Goal: Information Seeking & Learning: Check status

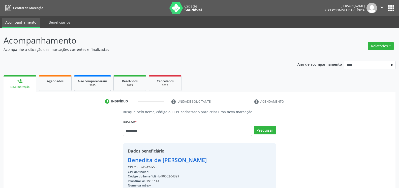
scroll to position [76, 0]
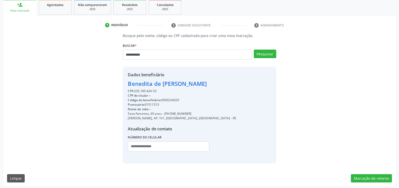
type input "**********"
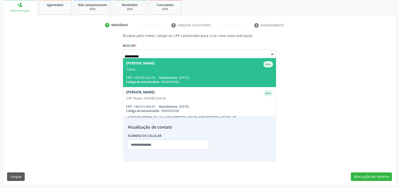
drag, startPoint x: 159, startPoint y: 71, endPoint x: 138, endPoint y: 92, distance: 30.6
click at [160, 70] on div "Titular" at bounding box center [199, 70] width 147 height 4
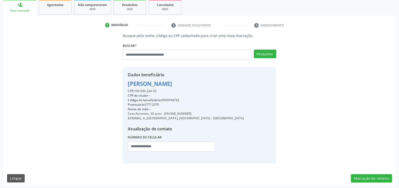
drag, startPoint x: 127, startPoint y: 84, endPoint x: 234, endPoint y: 85, distance: 106.8
click at [234, 85] on div "Dados beneficiário [PERSON_NAME] CPF: 100.030.224-55 CPF do titular: -- Código …" at bounding box center [199, 115] width 153 height 97
copy div "[PERSON_NAME]"
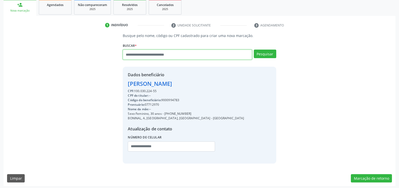
click at [187, 52] on input "text" at bounding box center [187, 55] width 129 height 10
type input "**********"
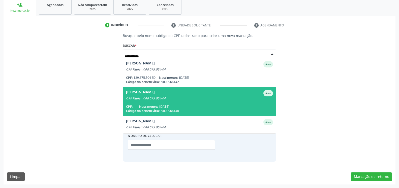
click at [166, 97] on div "CPF Titular: 008.075.054-04" at bounding box center [199, 98] width 147 height 4
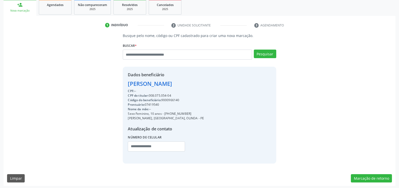
drag, startPoint x: 126, startPoint y: 84, endPoint x: 181, endPoint y: 84, distance: 54.4
click at [181, 84] on div "Dados beneficiário [PERSON_NAME] CPF: -- CPF do titular: 008.075.054-04 Código …" at bounding box center [199, 115] width 153 height 97
copy div "[PERSON_NAME]"
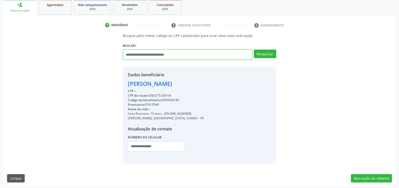
click at [207, 58] on input "text" at bounding box center [187, 55] width 129 height 10
type input "**********"
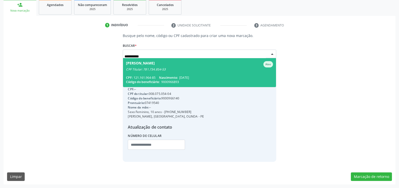
click at [171, 73] on span "[PERSON_NAME] CPF Titular: 781.734.854-53 CPF: 121.161.964-85 Nascimento: [DATE…" at bounding box center [199, 72] width 153 height 29
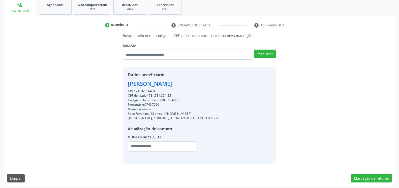
drag, startPoint x: 124, startPoint y: 85, endPoint x: 188, endPoint y: 83, distance: 63.7
click at [188, 83] on div "Dados beneficiário [PERSON_NAME] CPF: 121.161.964-85 CPF do titular: 781.734.85…" at bounding box center [199, 115] width 153 height 97
copy div "[PERSON_NAME]"
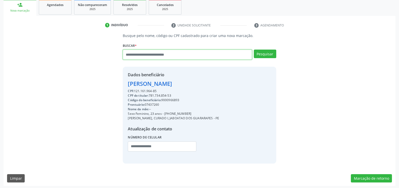
click at [183, 55] on input "text" at bounding box center [187, 55] width 129 height 10
type input "**********"
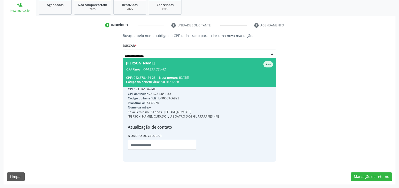
click at [155, 66] on div "[PERSON_NAME]" at bounding box center [140, 64] width 29 height 6
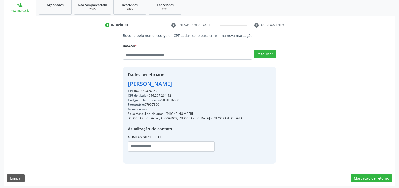
drag, startPoint x: 127, startPoint y: 84, endPoint x: 194, endPoint y: 84, distance: 66.2
click at [194, 84] on div "Dados beneficiário [PERSON_NAME] CPF: 042.378.424-28 CPF do titular: 044.297.26…" at bounding box center [199, 115] width 153 height 97
copy div "[PERSON_NAME]"
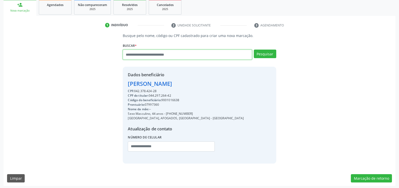
click at [185, 56] on input "text" at bounding box center [187, 55] width 129 height 10
type input "**********"
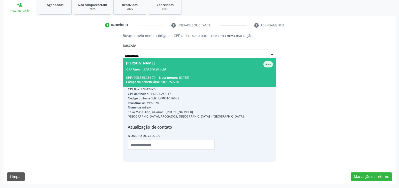
click at [155, 66] on div "[PERSON_NAME]" at bounding box center [140, 64] width 29 height 6
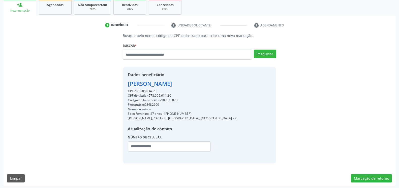
drag, startPoint x: 126, startPoint y: 84, endPoint x: 200, endPoint y: 88, distance: 74.1
click at [200, 88] on div "Dados beneficiário [PERSON_NAME] CPF: 705.585.034-70 CPF do titular: 578.606.61…" at bounding box center [199, 115] width 153 height 97
copy div "[PERSON_NAME]"
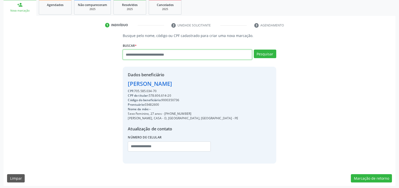
click at [181, 53] on input "text" at bounding box center [187, 55] width 129 height 10
type input "**********"
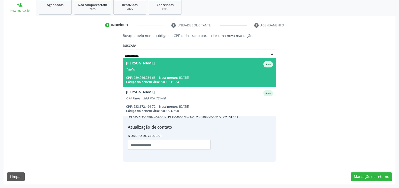
click at [165, 76] on span "Nascimento:" at bounding box center [168, 78] width 19 height 4
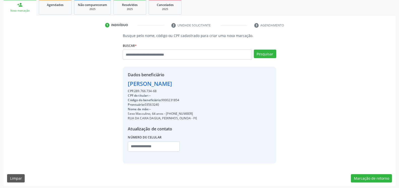
drag, startPoint x: 127, startPoint y: 86, endPoint x: 186, endPoint y: 86, distance: 58.9
click at [186, 86] on div "Dados beneficiário [PERSON_NAME] CPF: 289.766.734-68 CPF do titular: -- Código …" at bounding box center [199, 115] width 153 height 97
copy div "[PERSON_NAME]"
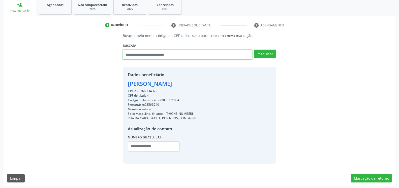
click at [179, 54] on input "text" at bounding box center [187, 55] width 129 height 10
type input "**********"
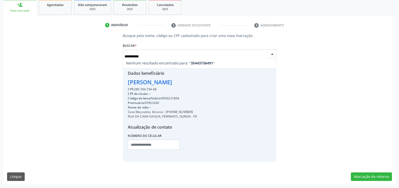
drag, startPoint x: 154, startPoint y: 56, endPoint x: 11, endPoint y: 65, distance: 143.3
click at [124, 61] on input "**********" at bounding box center [194, 56] width 141 height 10
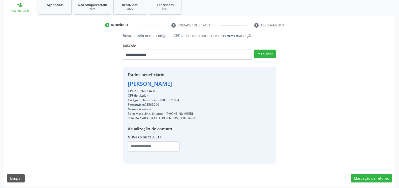
type input "**********"
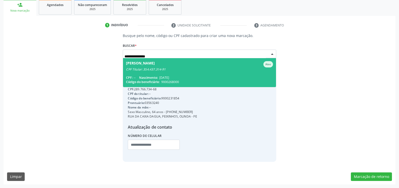
click at [174, 75] on span "[PERSON_NAME] CPF Titular: 354.437.314-91 CPF: -- Nascimento: [DATE] Código do …" at bounding box center [199, 72] width 153 height 29
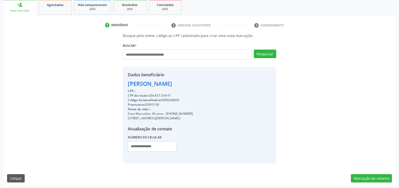
drag, startPoint x: 127, startPoint y: 84, endPoint x: 197, endPoint y: 83, distance: 70.5
click at [197, 83] on div "Dados beneficiário [PERSON_NAME] CPF: -- CPF do titular: 354.437.314-91 Código …" at bounding box center [199, 115] width 153 height 97
copy div "[PERSON_NAME]"
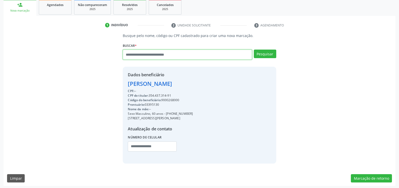
click at [181, 54] on input "text" at bounding box center [187, 55] width 129 height 10
type input "**********"
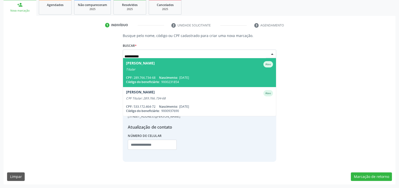
click at [164, 69] on div "Titular" at bounding box center [199, 70] width 147 height 4
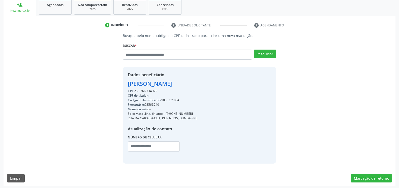
drag, startPoint x: 126, startPoint y: 84, endPoint x: 184, endPoint y: 85, distance: 57.7
click at [184, 85] on div "Dados beneficiário [PERSON_NAME] CPF: 289.766.734-68 CPF do titular: -- Código …" at bounding box center [199, 115] width 153 height 97
copy div "[PERSON_NAME]"
click at [131, 9] on div "2025" at bounding box center [129, 9] width 25 height 4
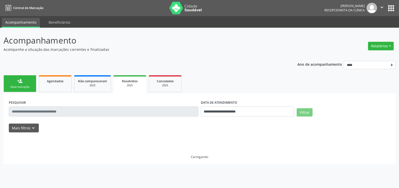
scroll to position [0, 0]
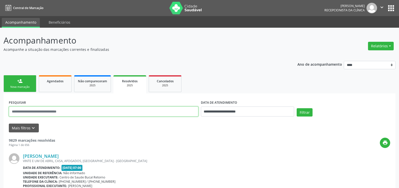
click at [159, 112] on input "text" at bounding box center [103, 112] width 189 height 10
type input "**********"
click at [296, 108] on button "Filtrar" at bounding box center [304, 112] width 16 height 9
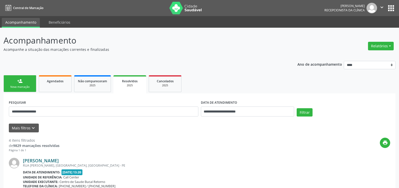
click at [52, 162] on link "[PERSON_NAME]" at bounding box center [41, 161] width 36 height 6
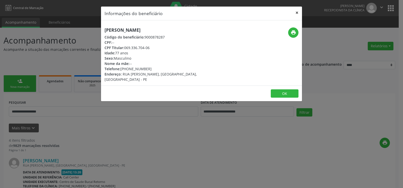
click at [296, 14] on button "×" at bounding box center [297, 13] width 10 height 12
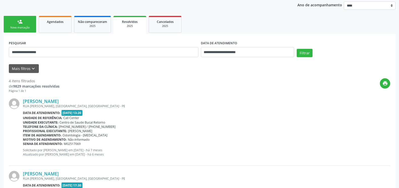
scroll to position [51, 0]
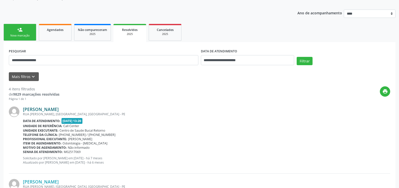
click at [56, 108] on link "[PERSON_NAME]" at bounding box center [41, 110] width 36 height 6
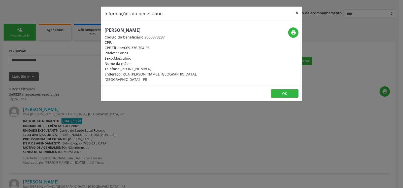
click at [300, 11] on button "×" at bounding box center [297, 13] width 10 height 12
